Goal: Check status: Check status

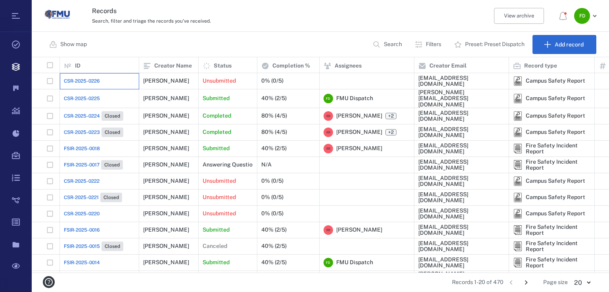
click at [102, 85] on div "CSR-2025-0226" at bounding box center [99, 81] width 71 height 16
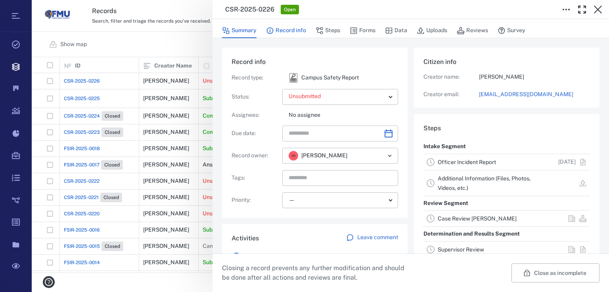
click at [288, 29] on button "Record info" at bounding box center [286, 30] width 40 height 15
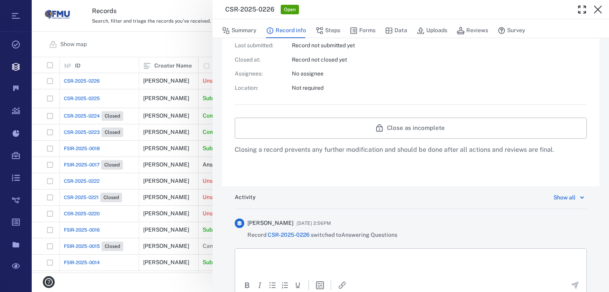
scroll to position [348, 0]
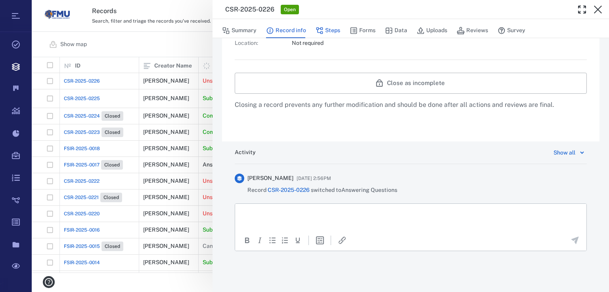
click at [338, 28] on button "Steps" at bounding box center [328, 30] width 25 height 15
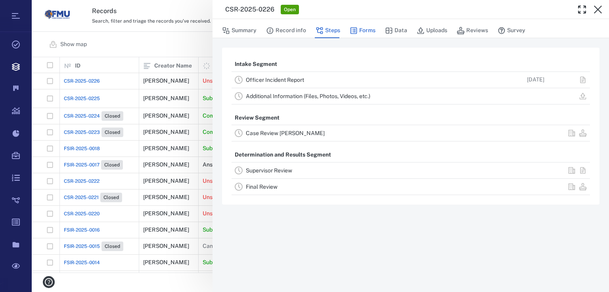
click at [356, 26] on button "Forms" at bounding box center [363, 30] width 26 height 15
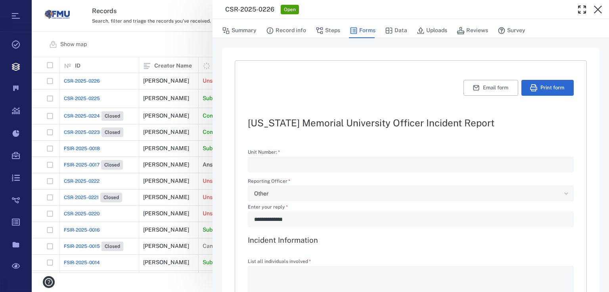
type textarea "*"
click at [398, 28] on button "Data" at bounding box center [396, 30] width 22 height 15
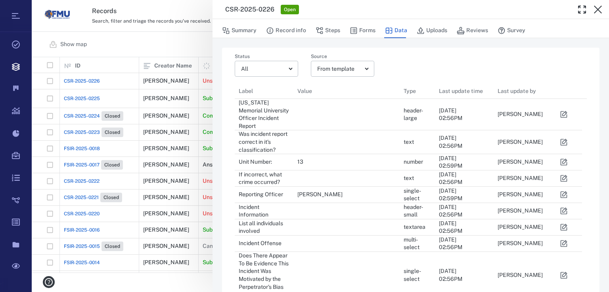
scroll to position [625, 343]
click at [362, 26] on button "Forms" at bounding box center [363, 30] width 26 height 15
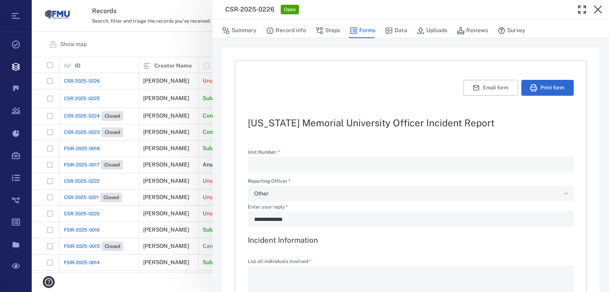
type textarea "*"
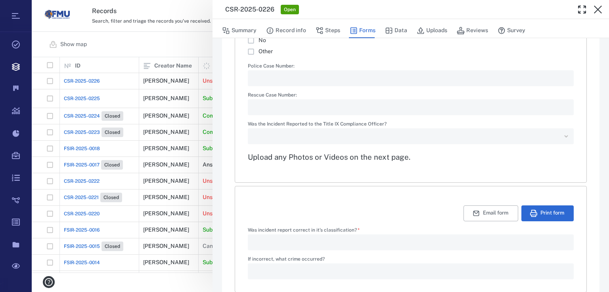
scroll to position [1174, 0]
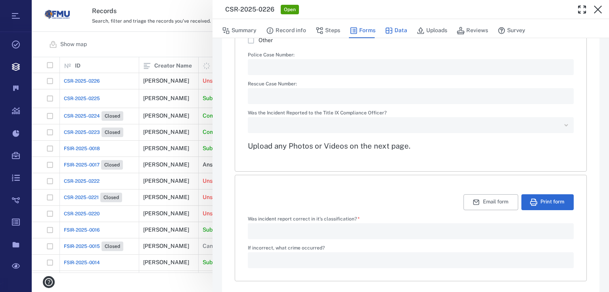
click at [396, 30] on button "Data" at bounding box center [396, 30] width 22 height 15
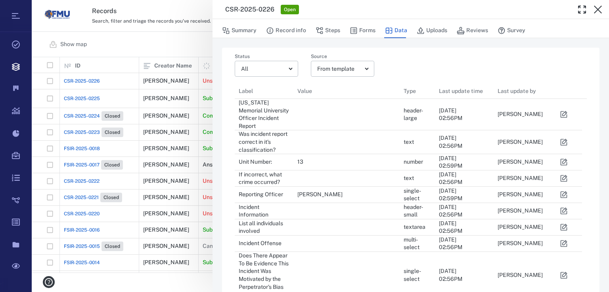
scroll to position [625, 343]
click at [329, 28] on button "Steps" at bounding box center [328, 30] width 25 height 15
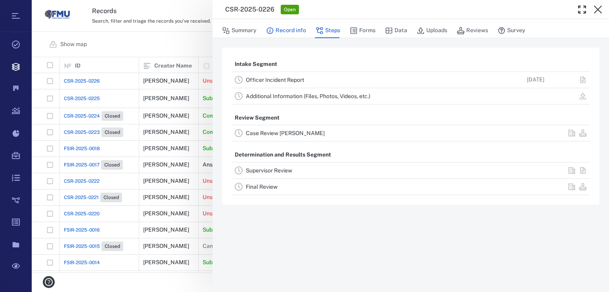
click at [287, 31] on button "Record info" at bounding box center [286, 30] width 40 height 15
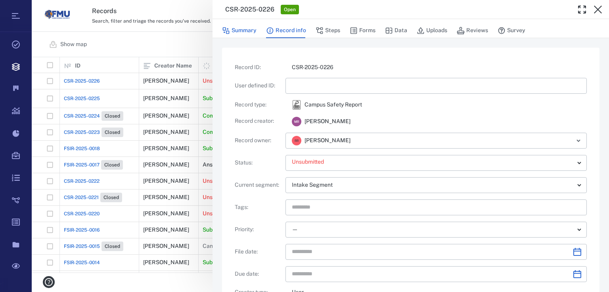
click at [249, 31] on button "Summary" at bounding box center [239, 30] width 35 height 15
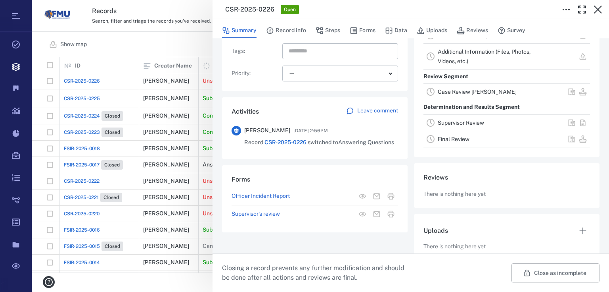
scroll to position [138, 0]
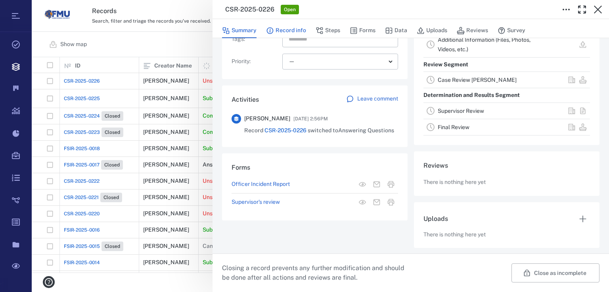
click at [285, 30] on button "Record info" at bounding box center [286, 30] width 40 height 15
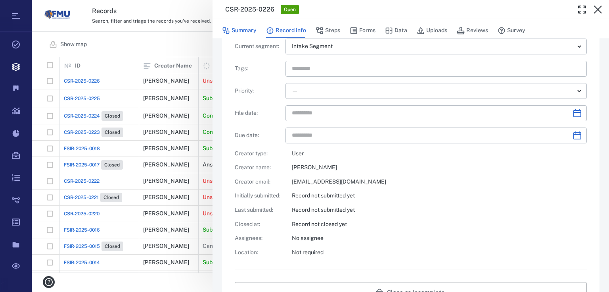
click at [240, 29] on button "Summary" at bounding box center [239, 30] width 35 height 15
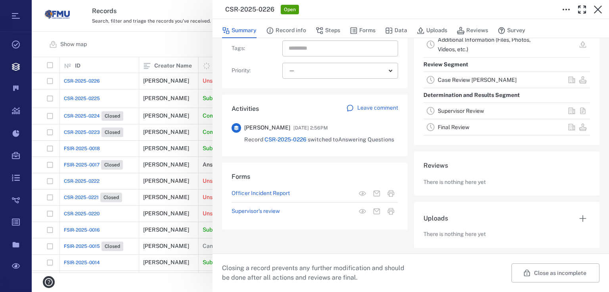
scroll to position [138, 0]
